Goal: Information Seeking & Learning: Learn about a topic

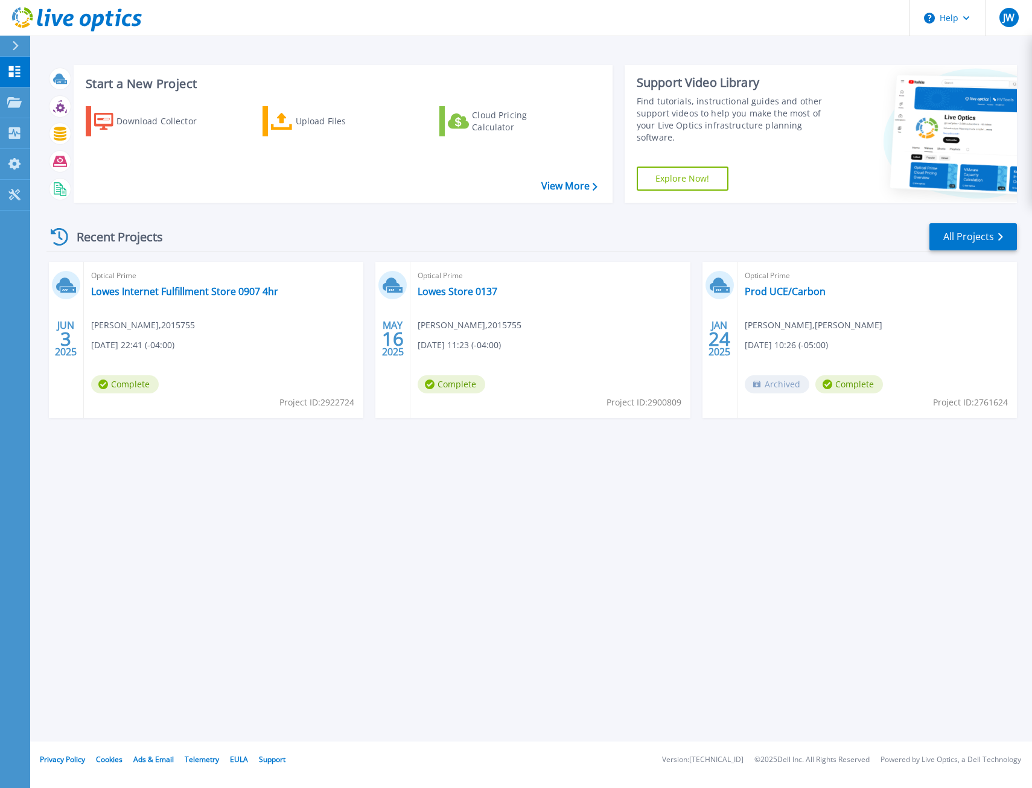
click at [135, 458] on div "Start a New Project Download Collector Upload Files Cloud Pricing Calculator Vi…" at bounding box center [530, 370] width 1001 height 741
click at [474, 290] on link "Lowes Store 0137" at bounding box center [457, 291] width 80 height 12
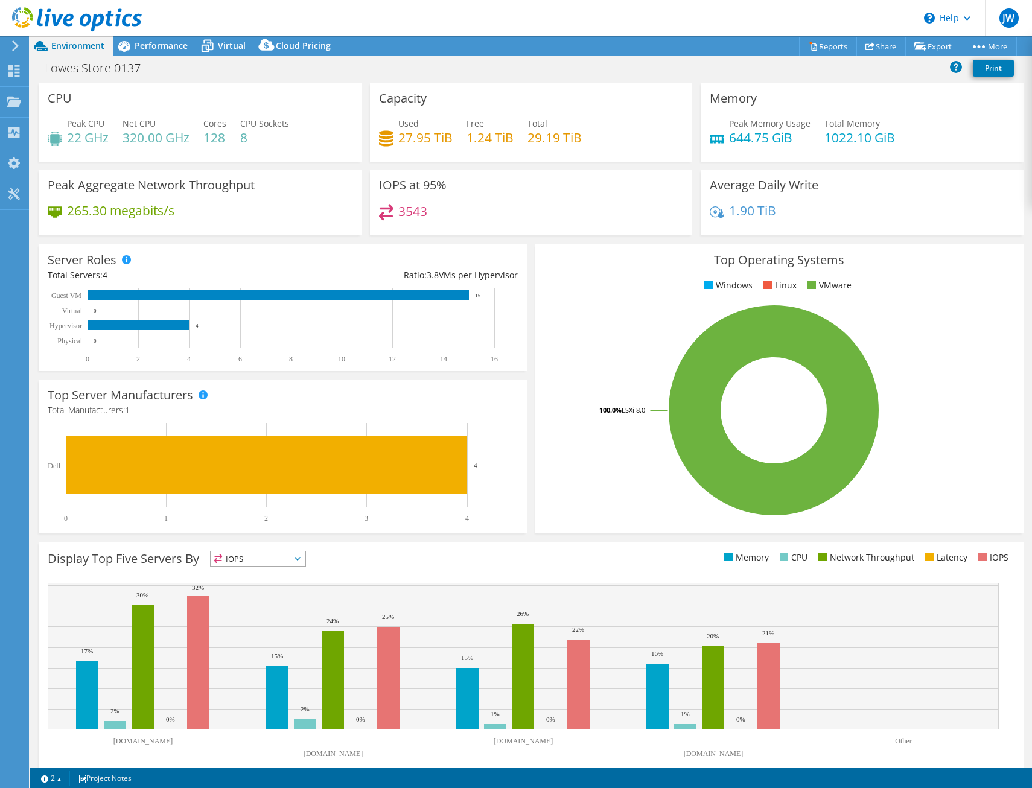
click at [281, 556] on span "IOPS" at bounding box center [258, 558] width 95 height 14
select select "USEast"
select select "USD"
click at [282, 607] on li "CPU" at bounding box center [258, 608] width 95 height 17
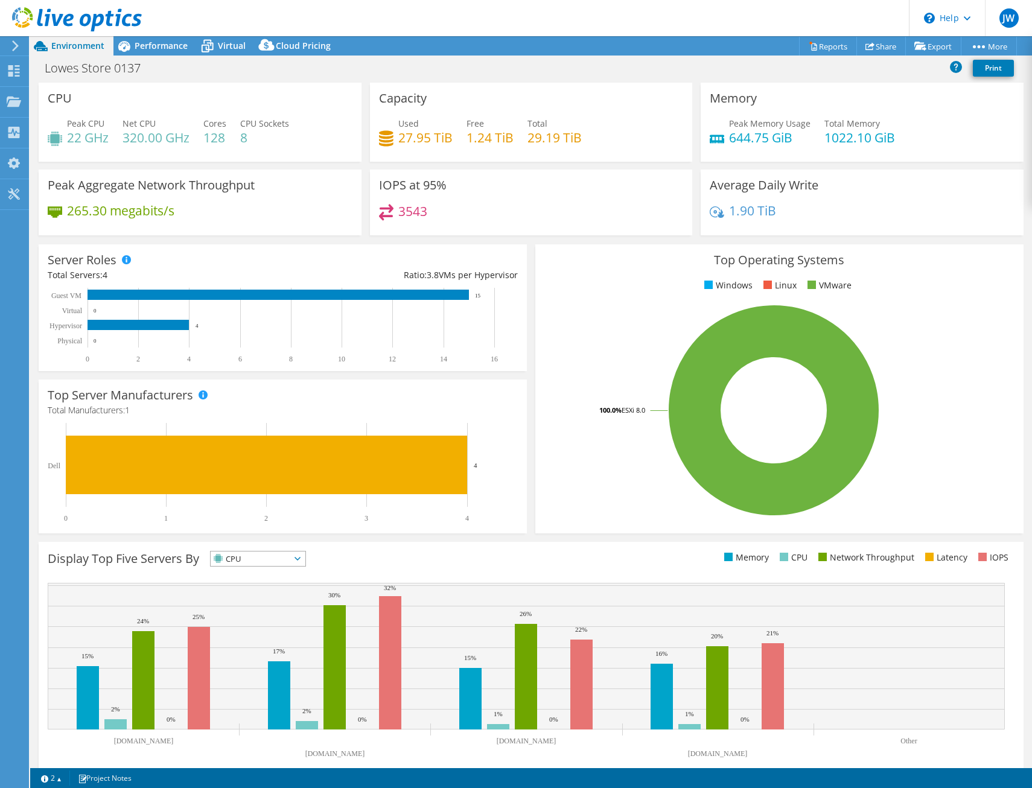
click at [350, 551] on div "Display Top Five Servers By CPU IOPS" at bounding box center [289, 561] width 483 height 20
click at [635, 572] on div "Display Top Five Servers By CPU IOPS" at bounding box center [531, 659] width 984 height 235
click at [162, 39] on div "Performance" at bounding box center [154, 45] width 83 height 19
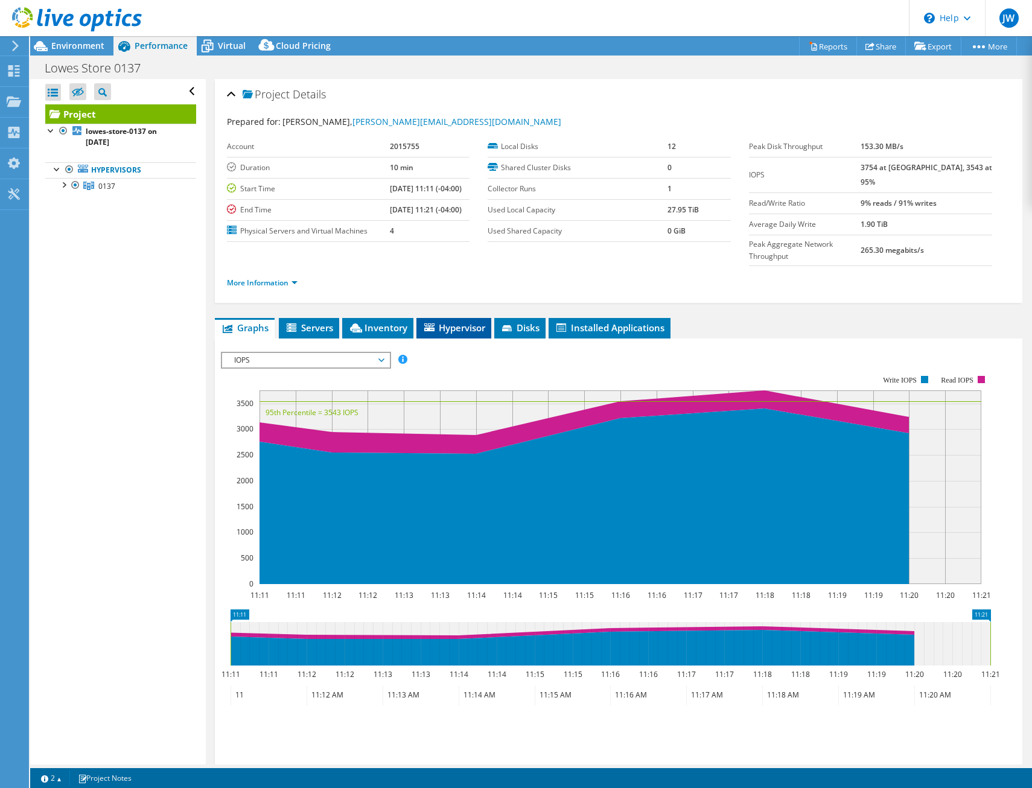
click at [460, 322] on span "Hypervisor" at bounding box center [453, 328] width 63 height 12
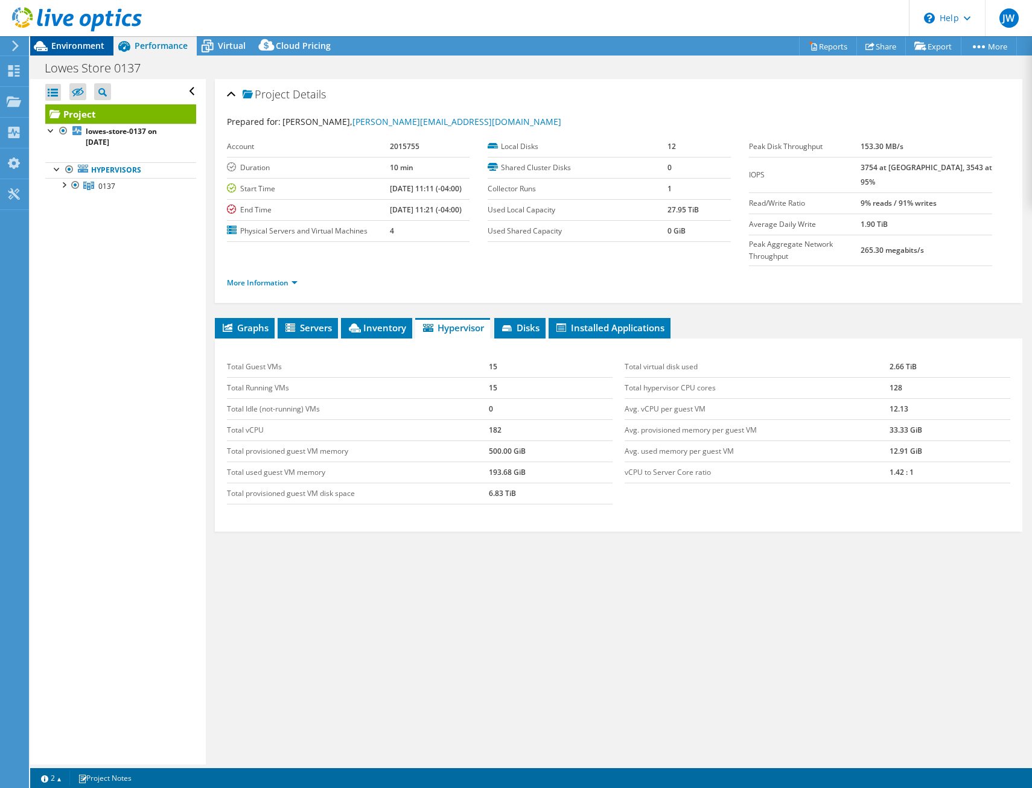
click at [80, 42] on span "Environment" at bounding box center [77, 45] width 53 height 11
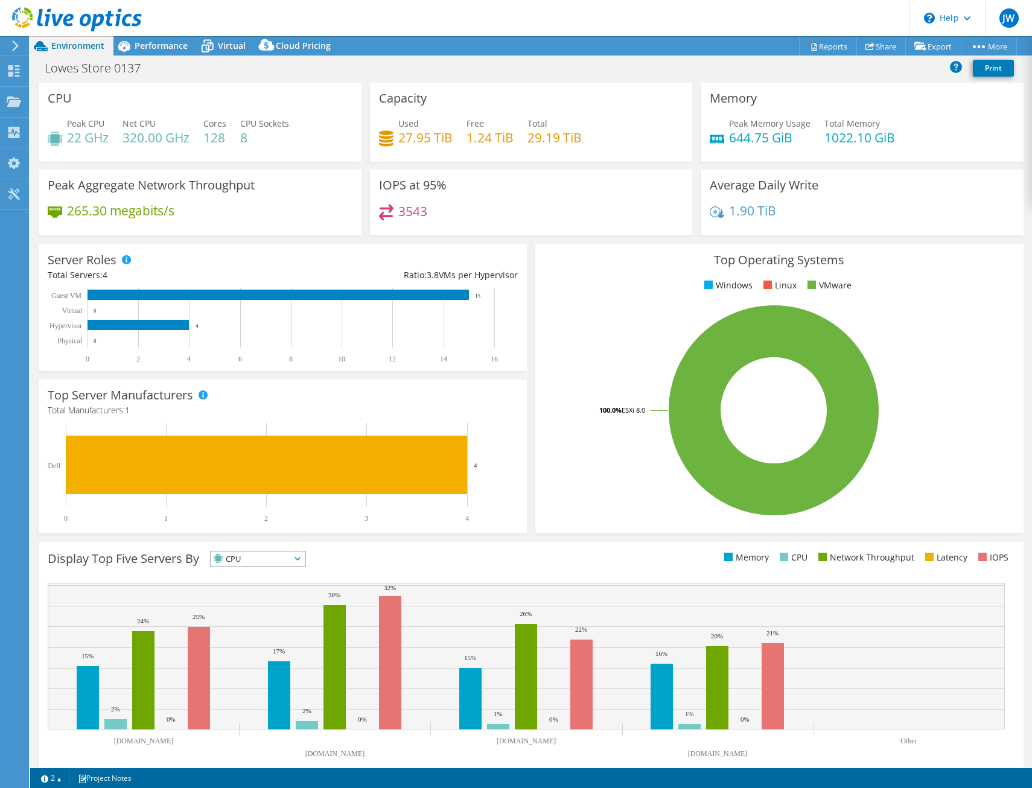
drag, startPoint x: 530, startPoint y: 563, endPoint x: 533, endPoint y: 557, distance: 6.2
click at [531, 563] on ul "Memory CPU Network Throughput Latency IOPS" at bounding box center [772, 558] width 483 height 14
click at [263, 557] on span "CPU" at bounding box center [251, 558] width 80 height 14
click at [262, 588] on li "Memory" at bounding box center [258, 591] width 95 height 17
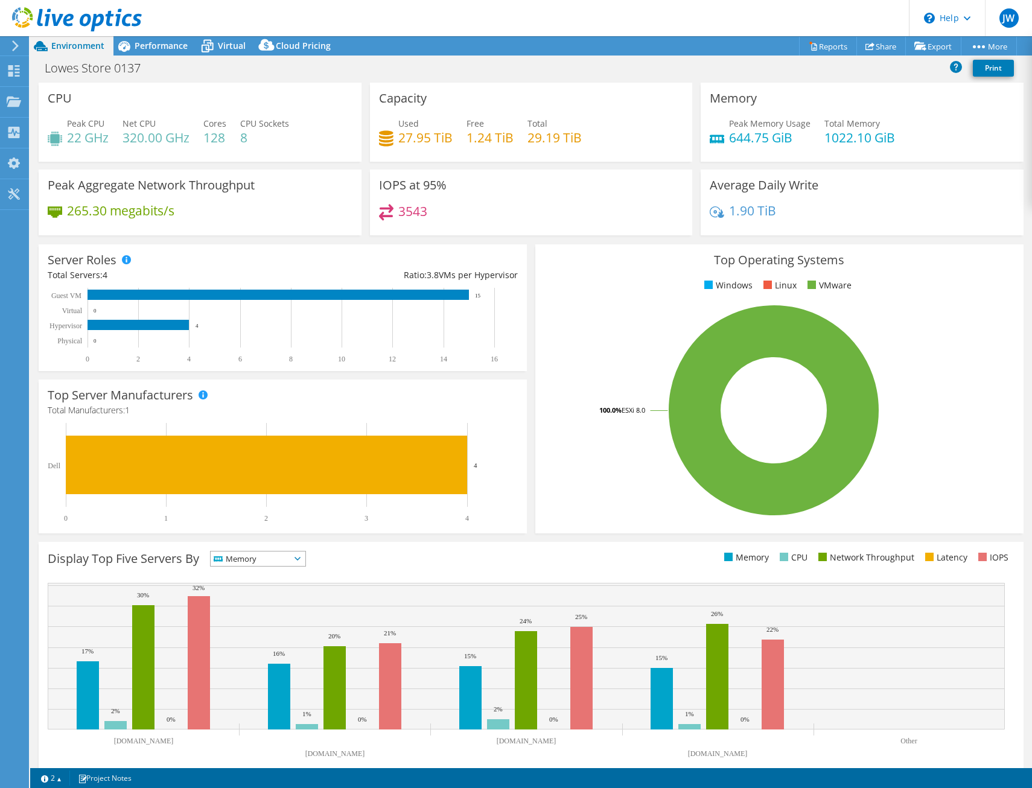
click at [253, 557] on span "Memory" at bounding box center [251, 558] width 80 height 14
click at [272, 600] on li "CPU" at bounding box center [258, 608] width 95 height 17
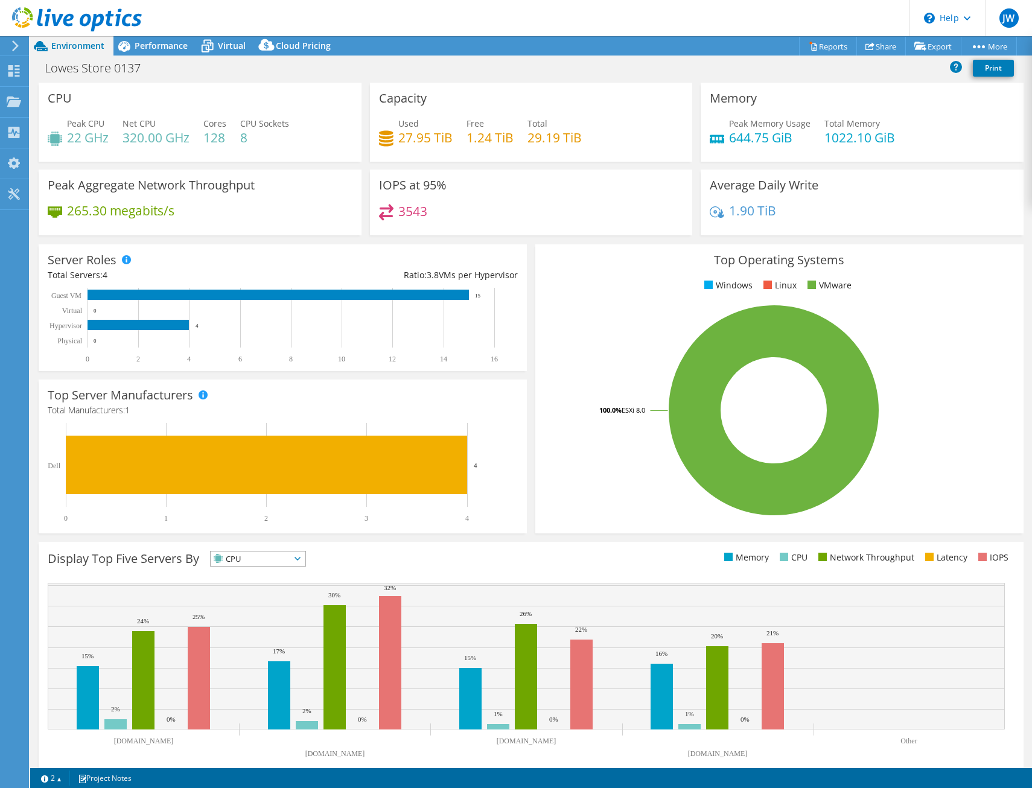
click at [270, 564] on span "CPU" at bounding box center [251, 558] width 80 height 14
click at [275, 641] on li "Latency" at bounding box center [258, 641] width 95 height 17
click at [271, 554] on span "Latency" at bounding box center [251, 558] width 80 height 14
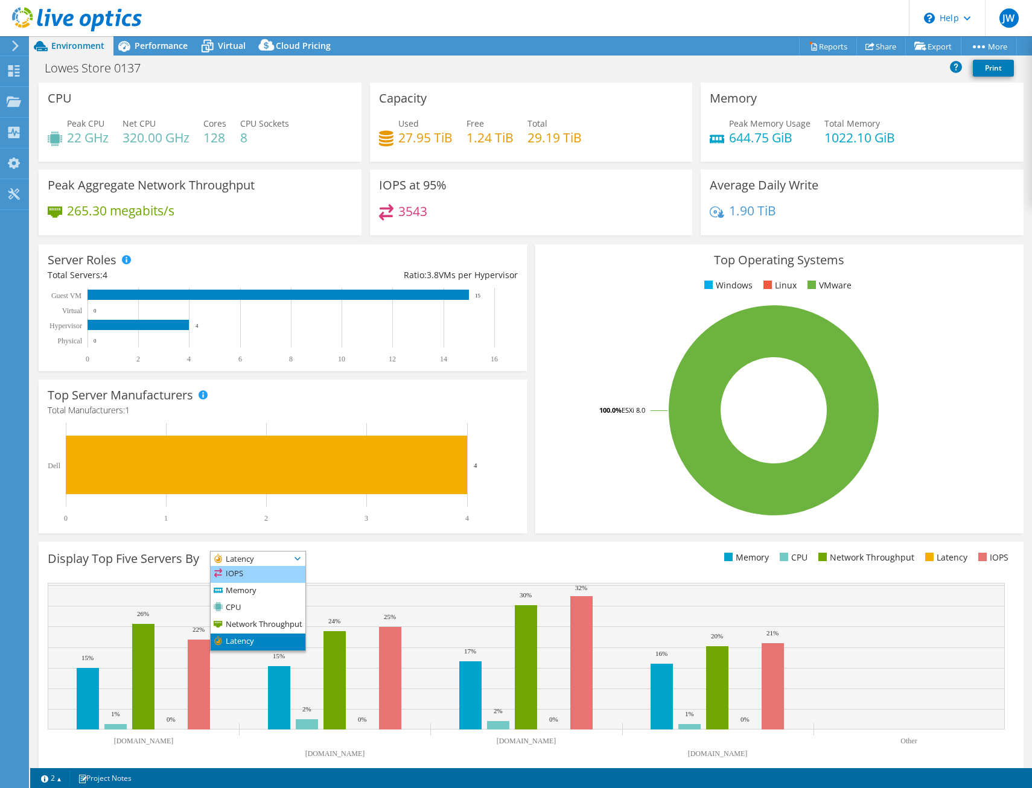
click at [270, 571] on li "IOPS" at bounding box center [258, 574] width 95 height 17
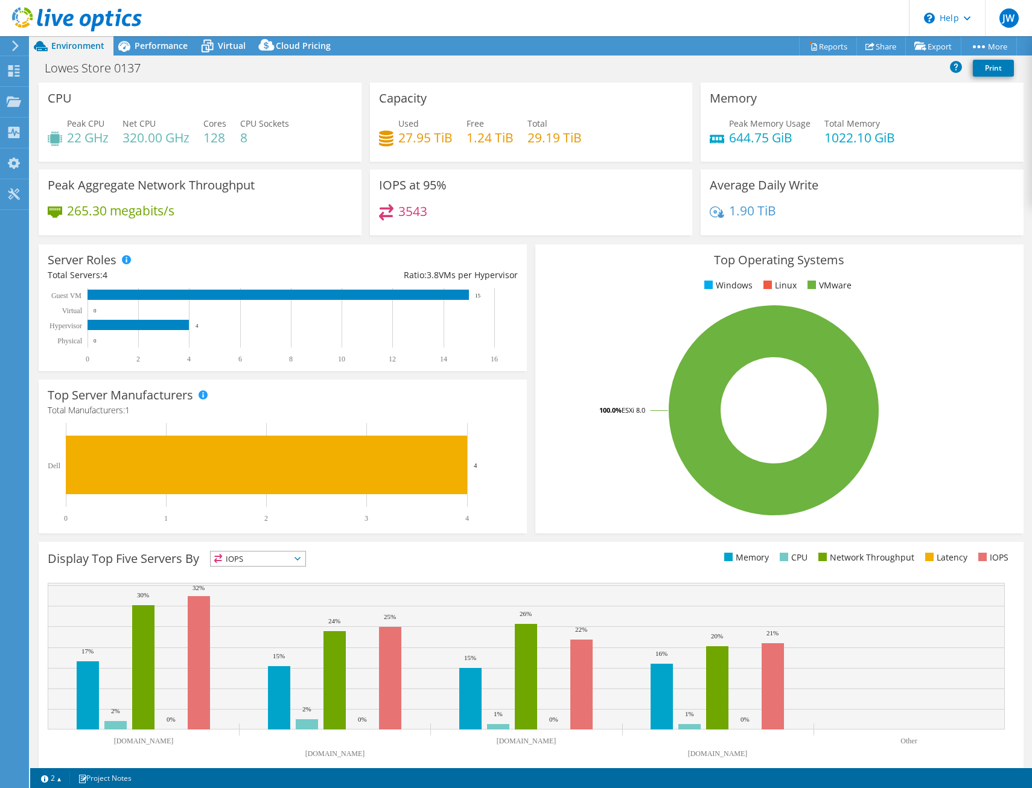
click at [256, 559] on span "IOPS" at bounding box center [251, 558] width 80 height 14
click at [268, 594] on li "Memory" at bounding box center [258, 591] width 95 height 17
click at [290, 564] on span "Memory" at bounding box center [251, 558] width 80 height 14
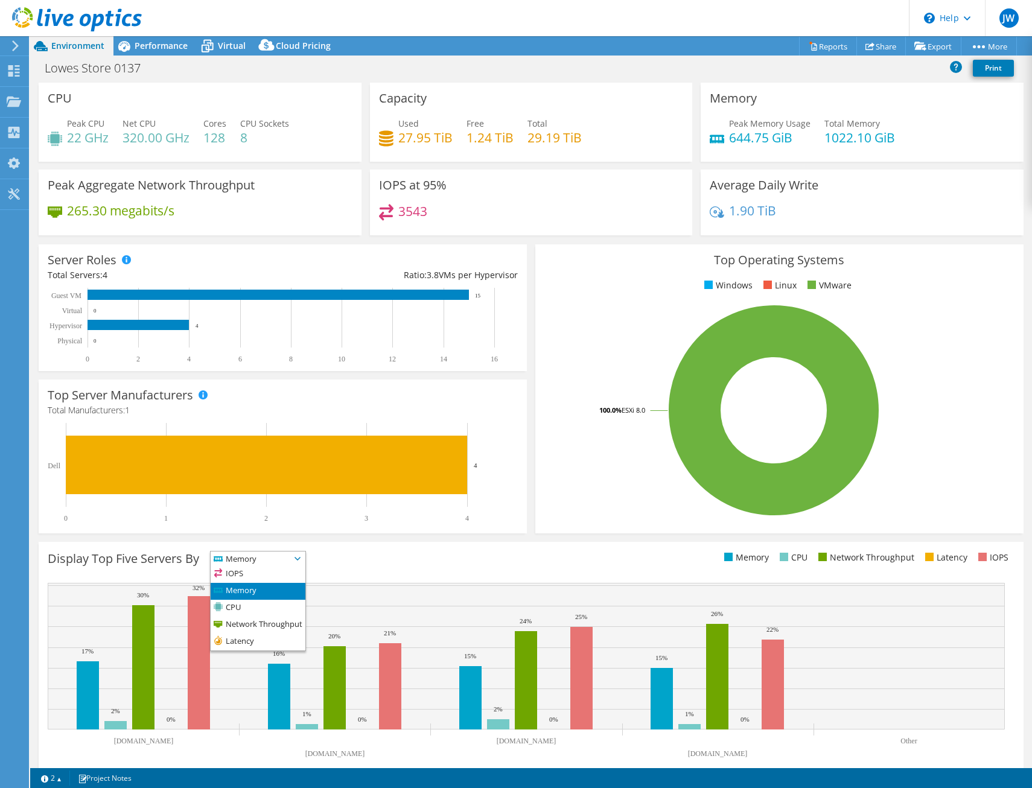
click at [367, 568] on div "Display Top Five Servers By Memory IOPS" at bounding box center [289, 561] width 483 height 20
